Goal: Information Seeking & Learning: Learn about a topic

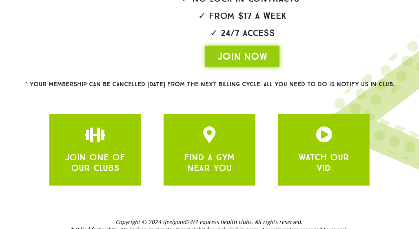
scroll to position [238, 0]
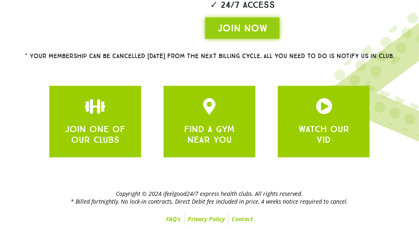
click at [117, 115] on div "JOIN ONE OF OUR CLUBS" at bounding box center [95, 121] width 67 height 47
click at [110, 116] on div "JOIN ONE OF OUR CLUBS" at bounding box center [95, 121] width 67 height 47
click at [223, 126] on link "FIND A GYM NEAR YOU" at bounding box center [210, 134] width 51 height 22
click at [113, 121] on div "JOIN ONE OF OUR CLUBS" at bounding box center [95, 132] width 67 height 25
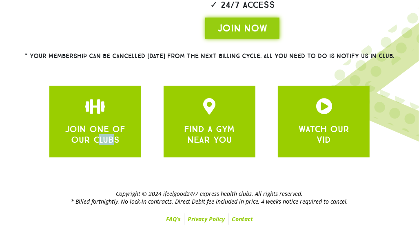
click at [113, 121] on div "JOIN ONE OF OUR CLUBS" at bounding box center [95, 132] width 67 height 25
click at [94, 107] on icon "JOIN ONE OF OUR CLUBS" at bounding box center [95, 106] width 16 height 16
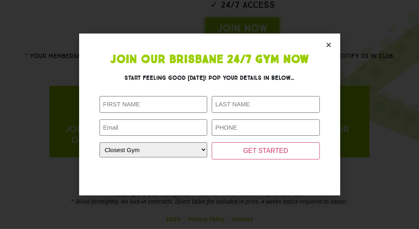
click at [94, 107] on section "Join Our Brisbane 24/7 Gym Now Start feeling good [DATE]! Pop your details in b…" at bounding box center [209, 114] width 261 height 162
click at [330, 48] on section "Join Our Brisbane 24/7 Gym Now Start feeling good [DATE]! Pop your details in b…" at bounding box center [209, 114] width 261 height 162
click at [331, 43] on icon "Close" at bounding box center [329, 45] width 6 height 6
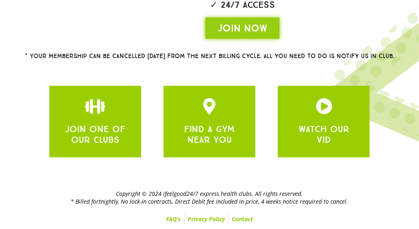
click at [174, 218] on link "FAQ’s" at bounding box center [173, 218] width 21 height 11
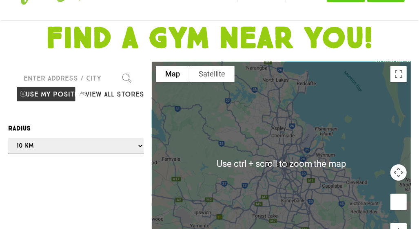
scroll to position [82, 0]
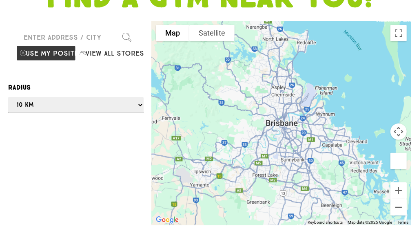
click at [354, 150] on div at bounding box center [281, 123] width 259 height 204
click at [354, 151] on div at bounding box center [281, 123] width 259 height 204
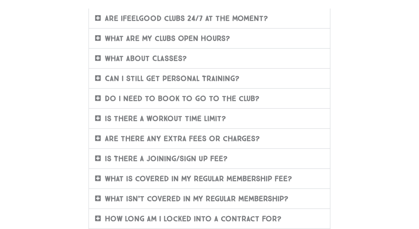
scroll to position [204, 0]
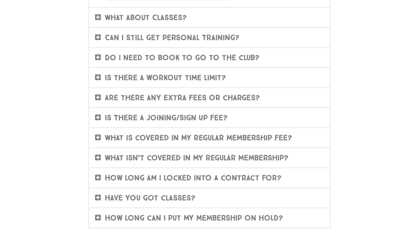
click at [98, 76] on icon at bounding box center [98, 77] width 6 height 7
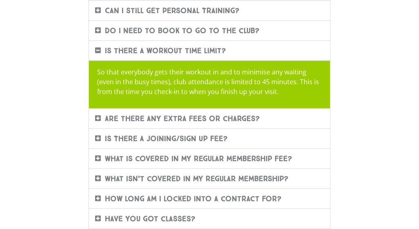
scroll to position [245, 0]
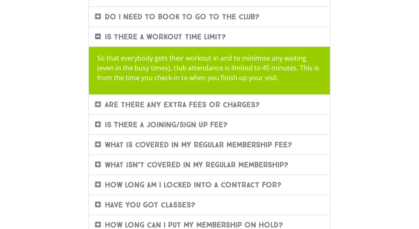
click at [96, 102] on icon at bounding box center [98, 104] width 6 height 7
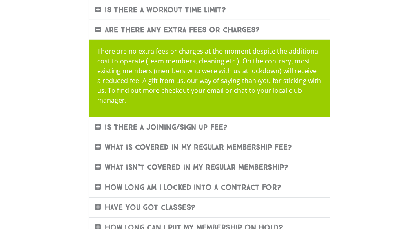
scroll to position [286, 0]
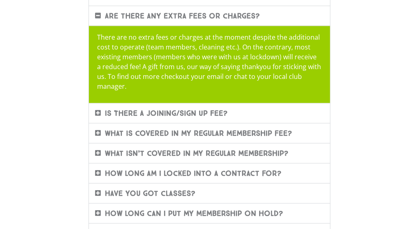
click at [98, 110] on icon at bounding box center [98, 112] width 6 height 7
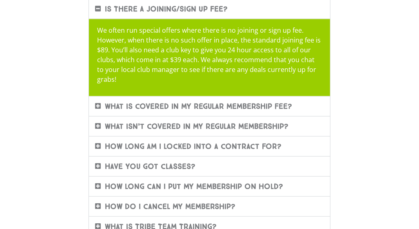
scroll to position [327, 0]
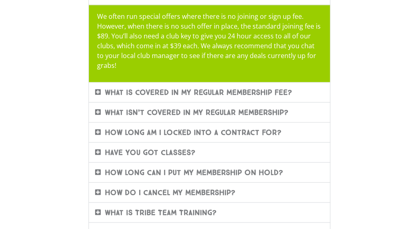
click at [101, 130] on span at bounding box center [100, 132] width 10 height 7
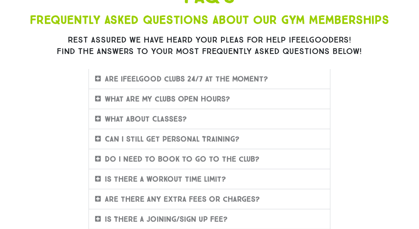
scroll to position [0, 0]
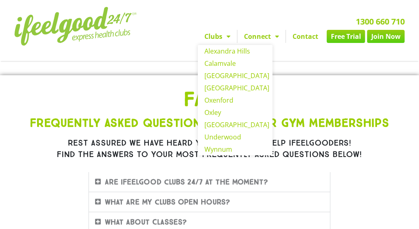
click at [221, 37] on link "Clubs" at bounding box center [217, 36] width 39 height 13
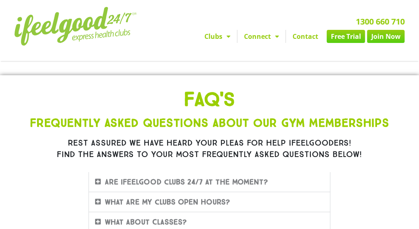
click at [221, 37] on link "Clubs" at bounding box center [217, 36] width 39 height 13
click at [263, 38] on link "Connect" at bounding box center [262, 36] width 48 height 13
